Goal: Navigation & Orientation: Understand site structure

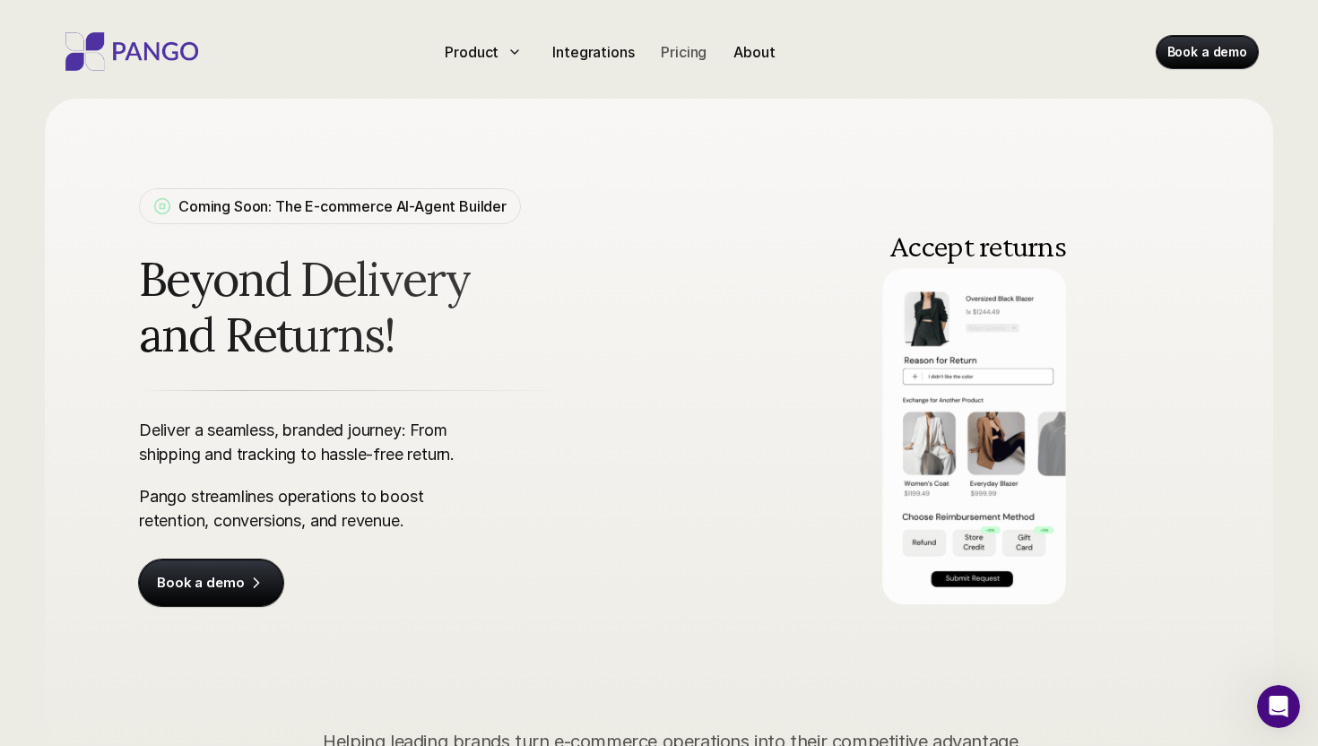
click at [673, 59] on p "Pricing" at bounding box center [684, 52] width 46 height 22
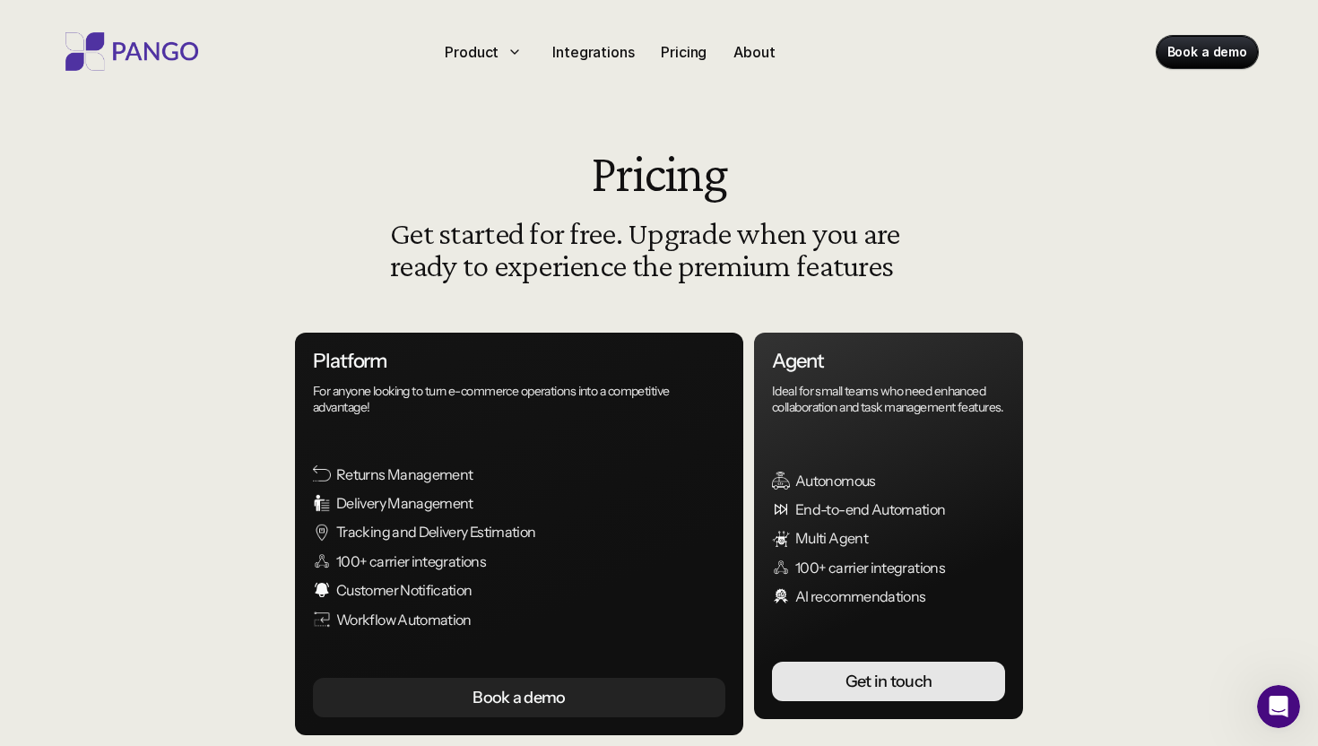
click at [614, 50] on html "Product Integrations Pricing About Book a demo Pricing Get started for free. Up…" at bounding box center [659, 725] width 1318 height 1450
click at [580, 57] on p "Integrations" at bounding box center [593, 52] width 82 height 22
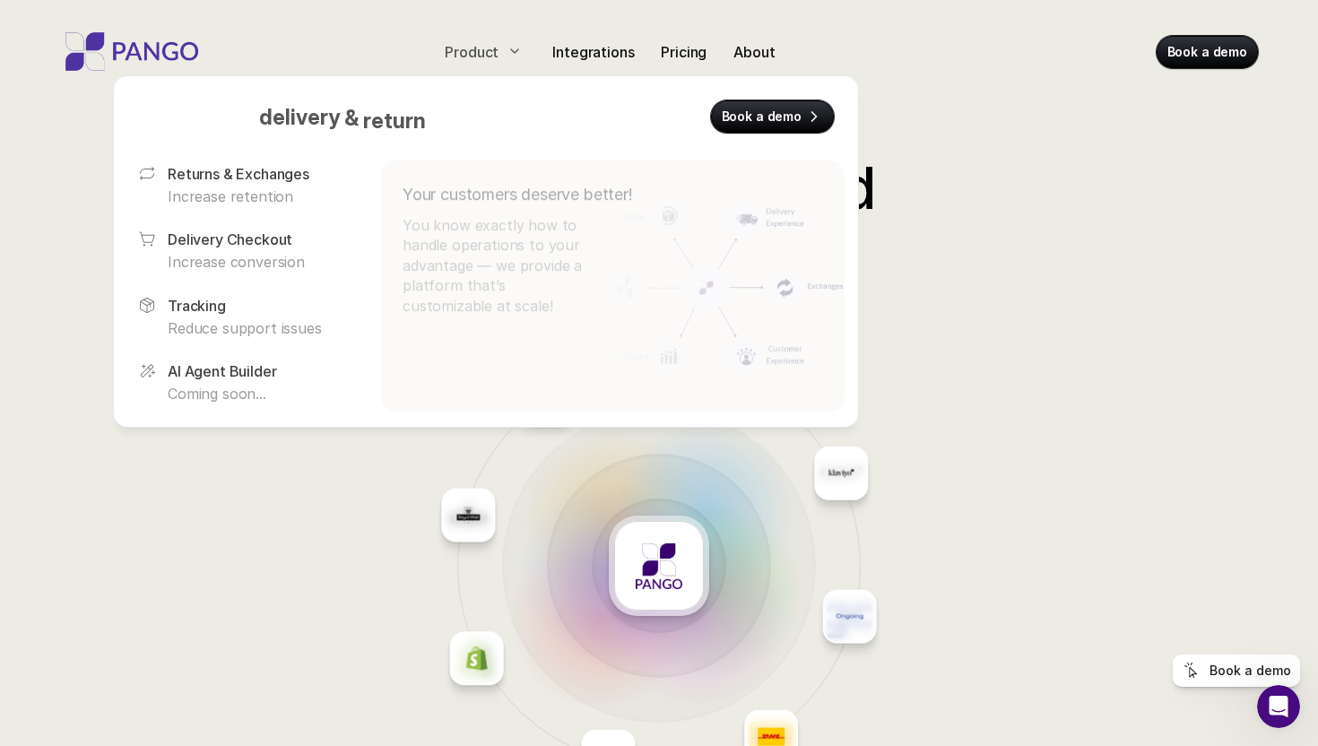
click at [478, 49] on p "Product" at bounding box center [472, 52] width 54 height 22
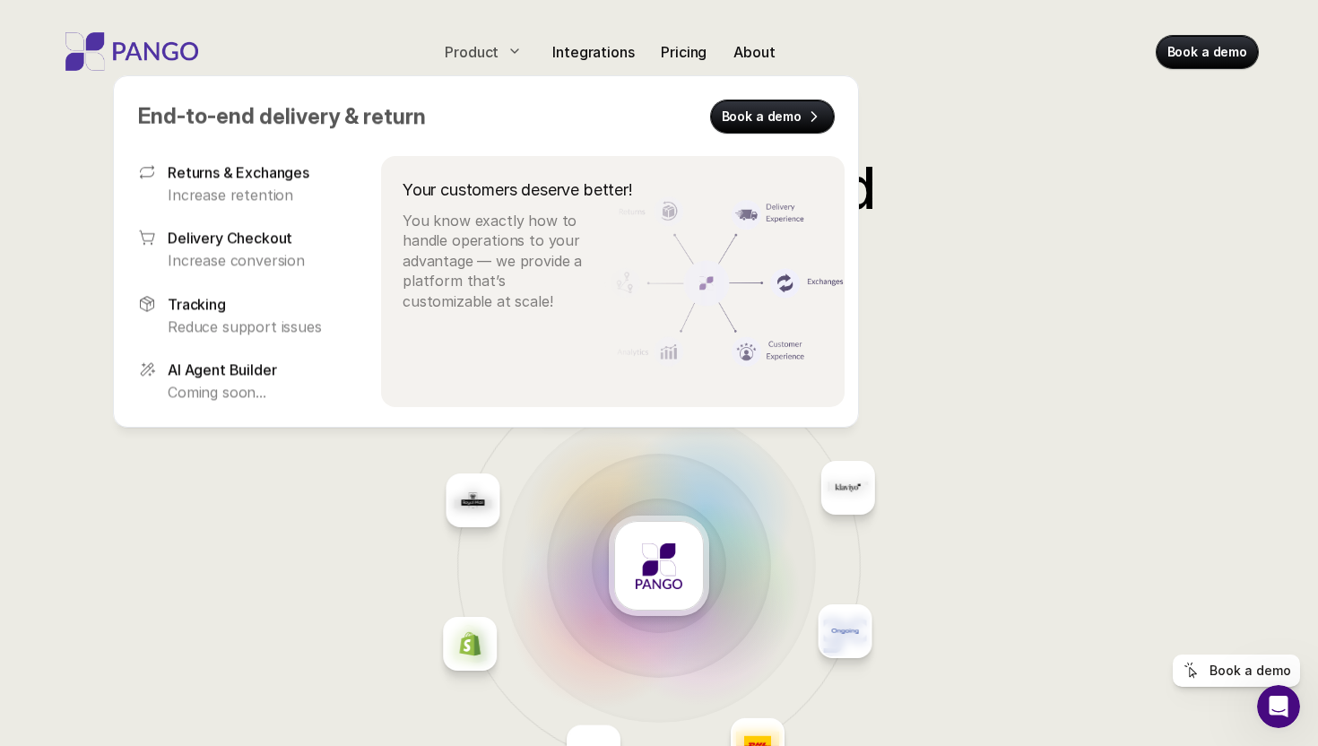
click at [291, 16] on div "Product Integrations Pricing About Book a demo" at bounding box center [658, 48] width 1255 height 96
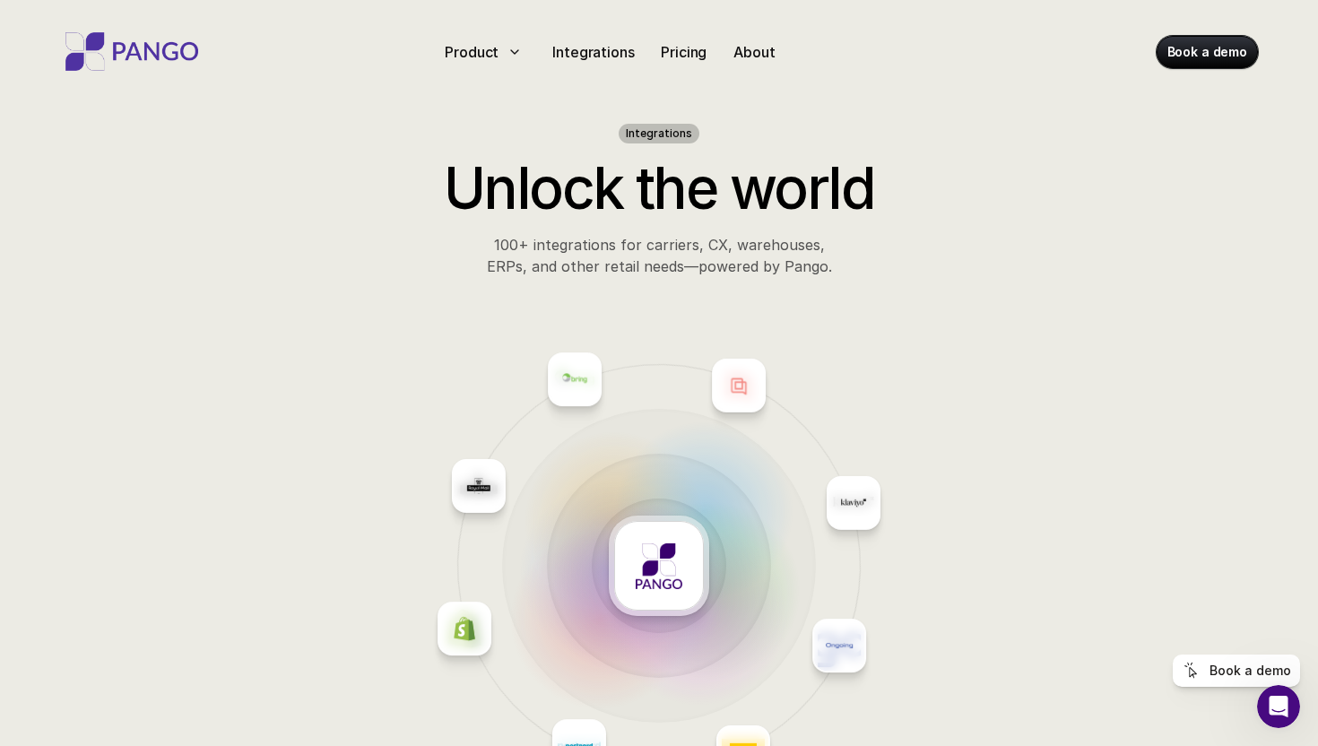
click at [135, 47] on img at bounding box center [131, 51] width 143 height 39
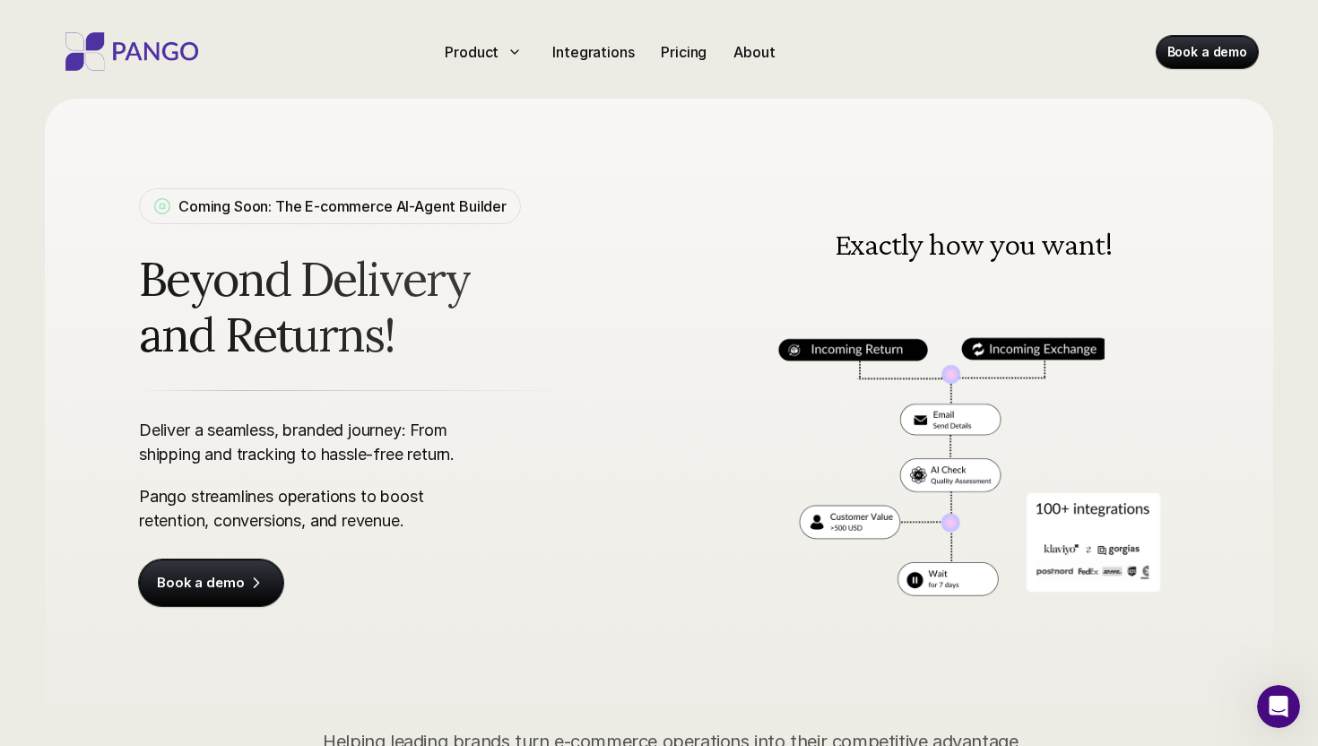
click at [190, 56] on img at bounding box center [131, 51] width 143 height 39
click at [754, 54] on p "About" at bounding box center [754, 52] width 41 height 22
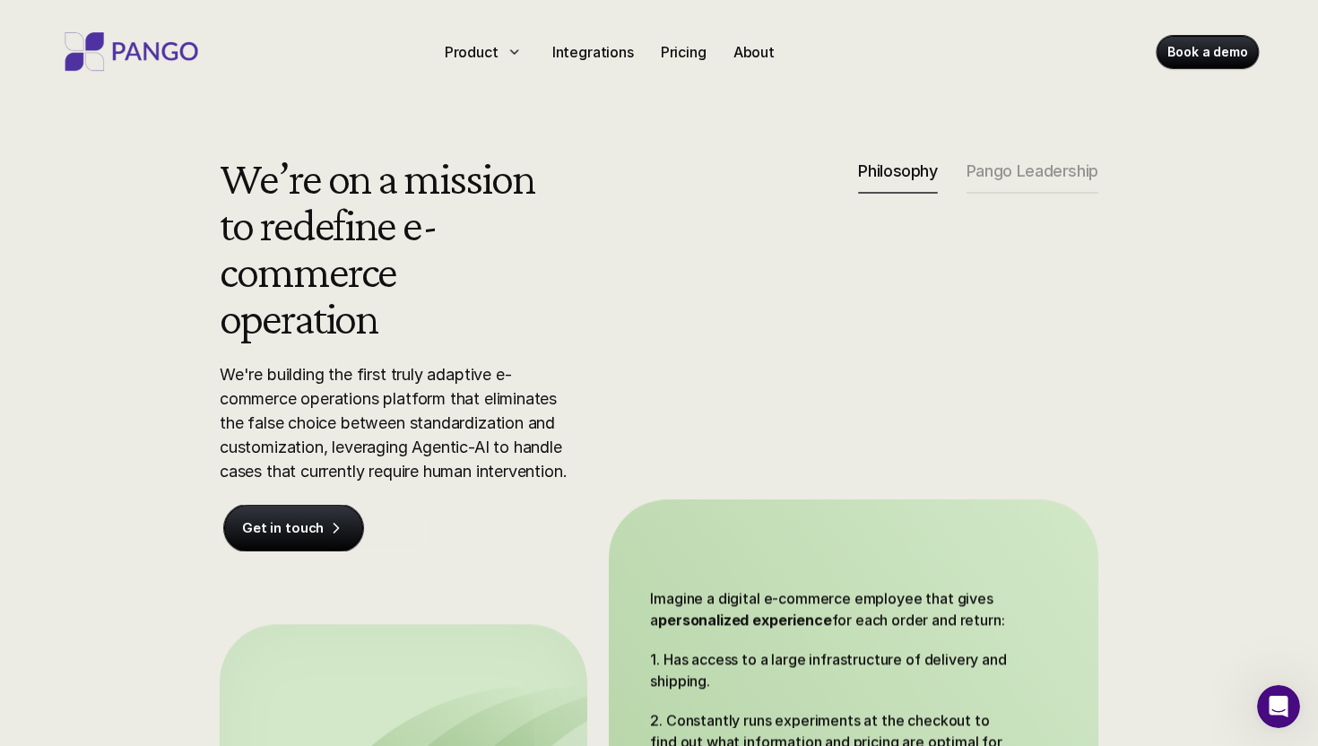
click at [157, 56] on img at bounding box center [131, 51] width 143 height 39
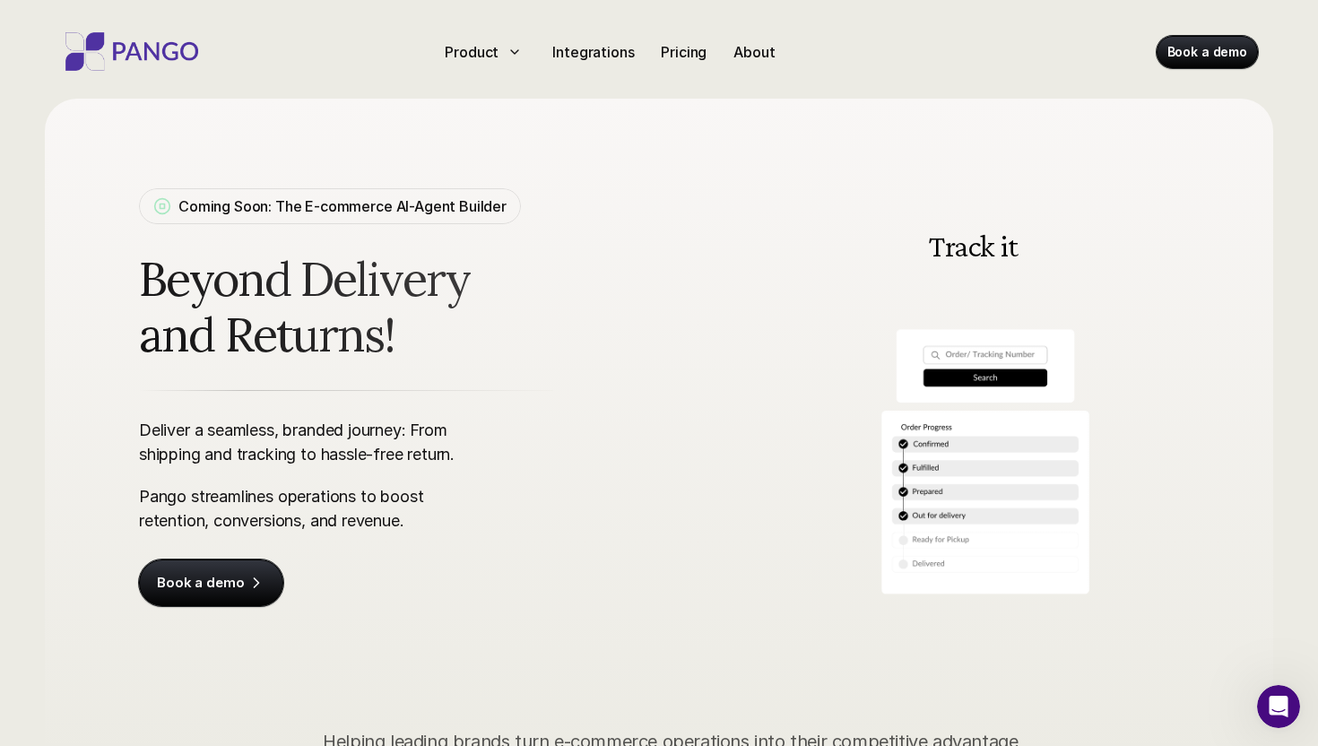
scroll to position [15, 0]
